Goal: Complete application form

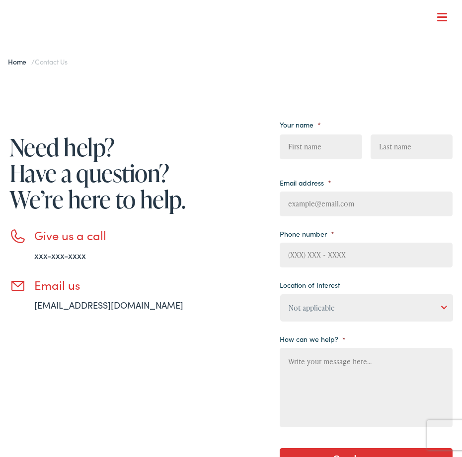
type input "QheFMcNpv"
type input "DLowrKAG"
type input "cidetin926@gmail.com"
type input "TTZoyDIV"
type input "GumzlNSJhFVSi"
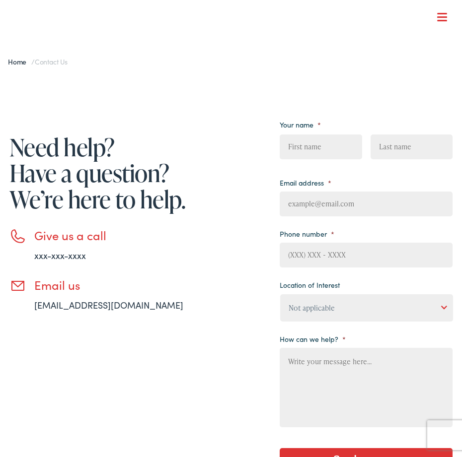
type input "drSeZjgZUSZB"
type input "znhCUNJzgXVyeYZ"
type input "[EMAIL_ADDRESS][DOMAIN_NAME]"
type input "(___) ___-____"
type input "fTnSPzaLlZU"
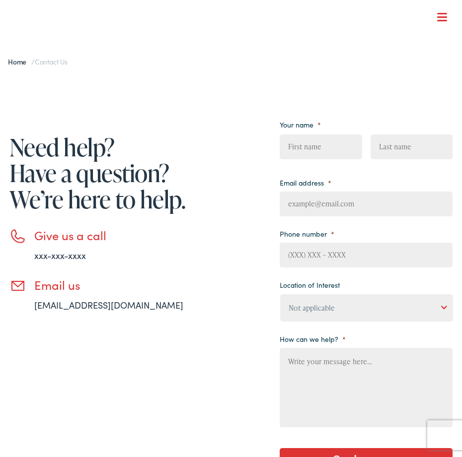
type input "xlmZeMSOexMHlK"
type input "HVvfIPMCApWD"
type input "[EMAIL_ADDRESS][DOMAIN_NAME]"
type input "bNTqAnrjcMn"
type input "fEHabzpodv"
